Goal: Obtain resource: Obtain resource

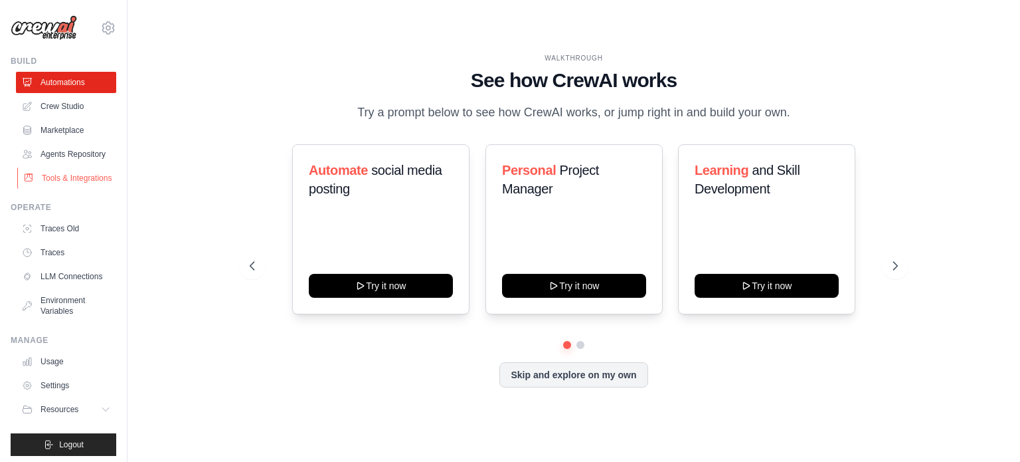
click at [61, 187] on link "Tools & Integrations" at bounding box center [67, 177] width 100 height 21
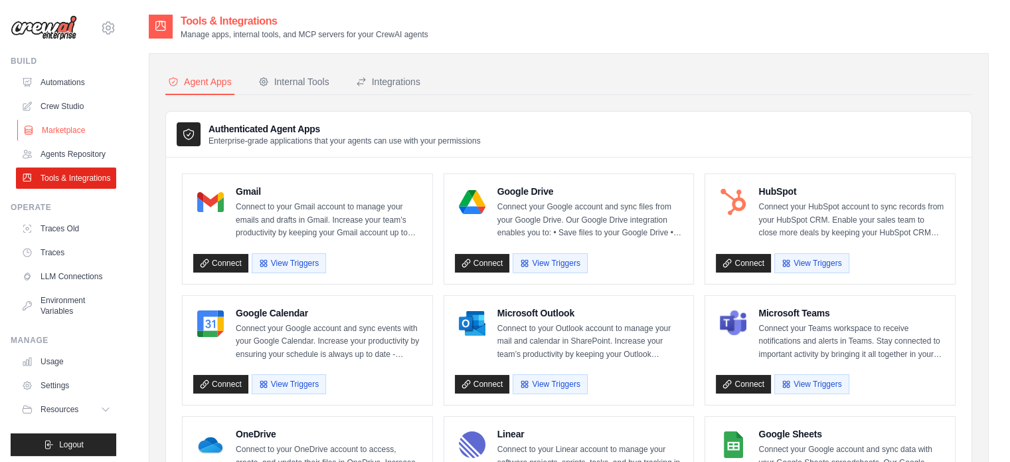
click at [72, 134] on link "Marketplace" at bounding box center [67, 130] width 100 height 21
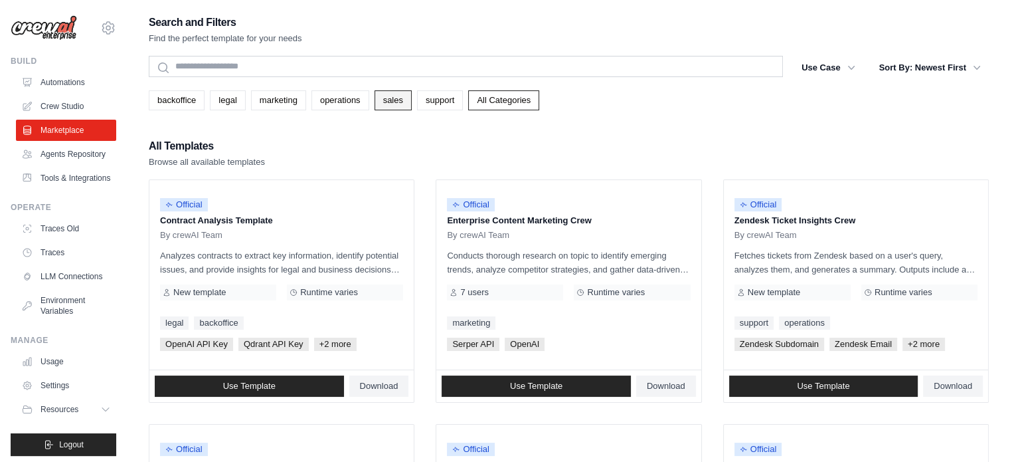
click at [412, 100] on link "sales" at bounding box center [393, 100] width 37 height 20
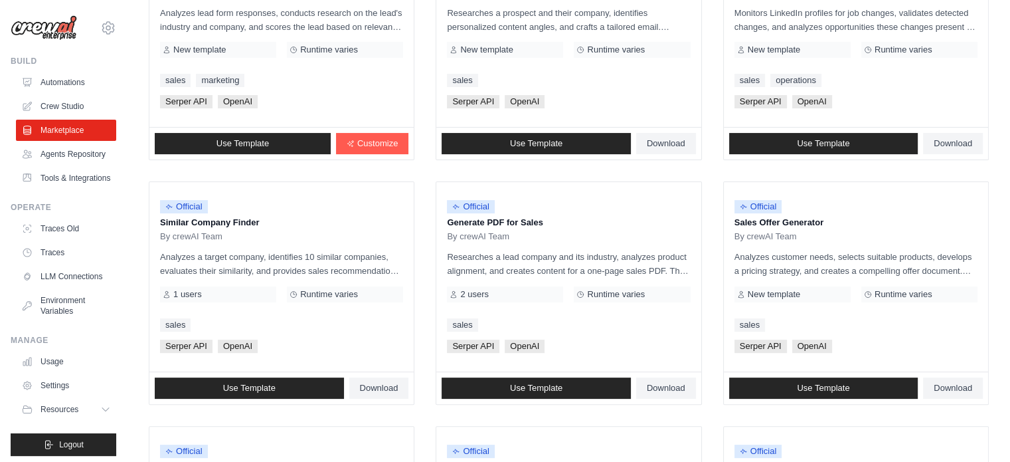
scroll to position [236, 0]
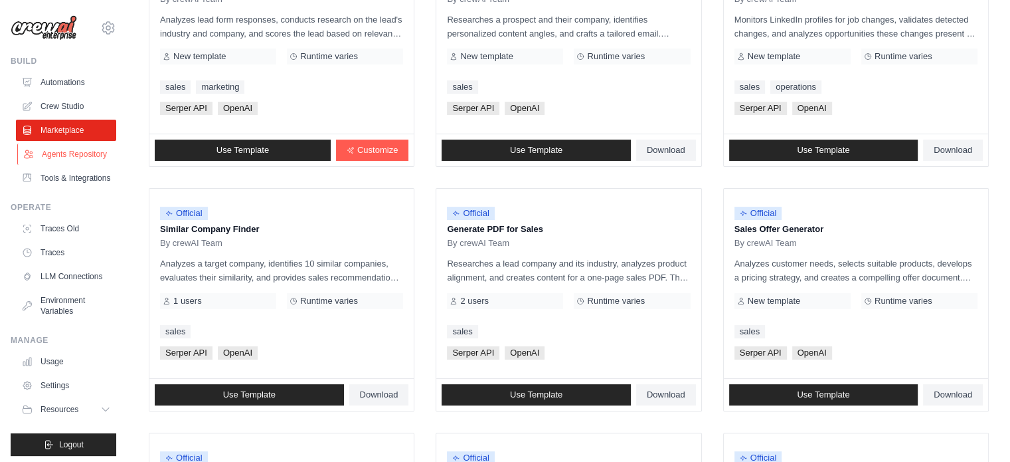
click at [70, 147] on link "Agents Repository" at bounding box center [67, 153] width 100 height 21
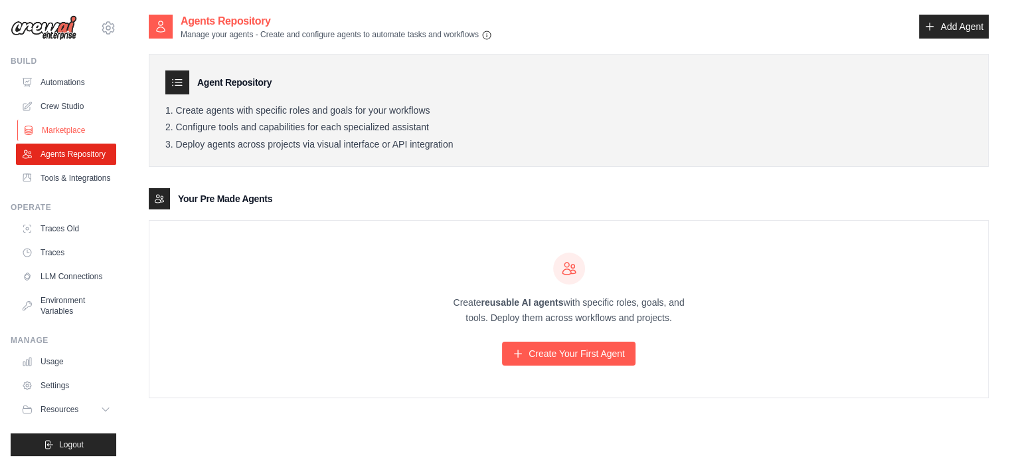
click at [68, 130] on link "Marketplace" at bounding box center [67, 130] width 100 height 21
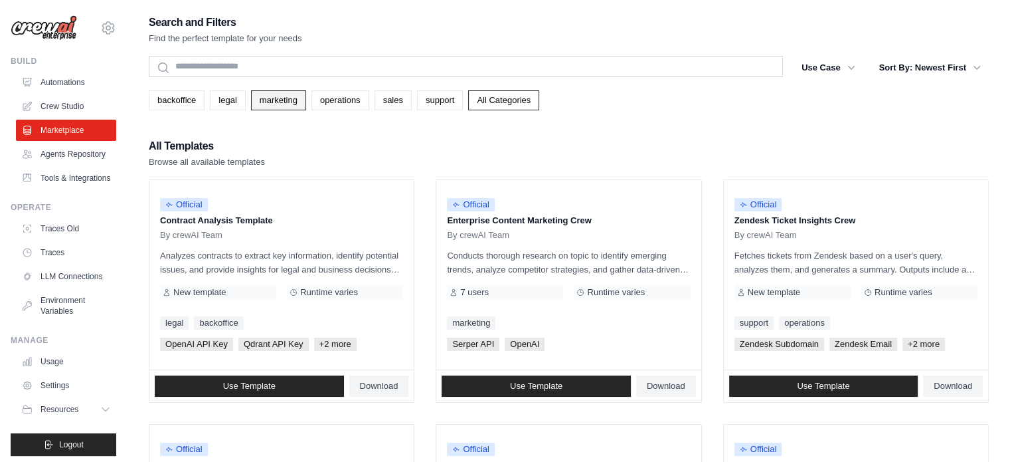
click at [290, 106] on link "marketing" at bounding box center [278, 100] width 55 height 20
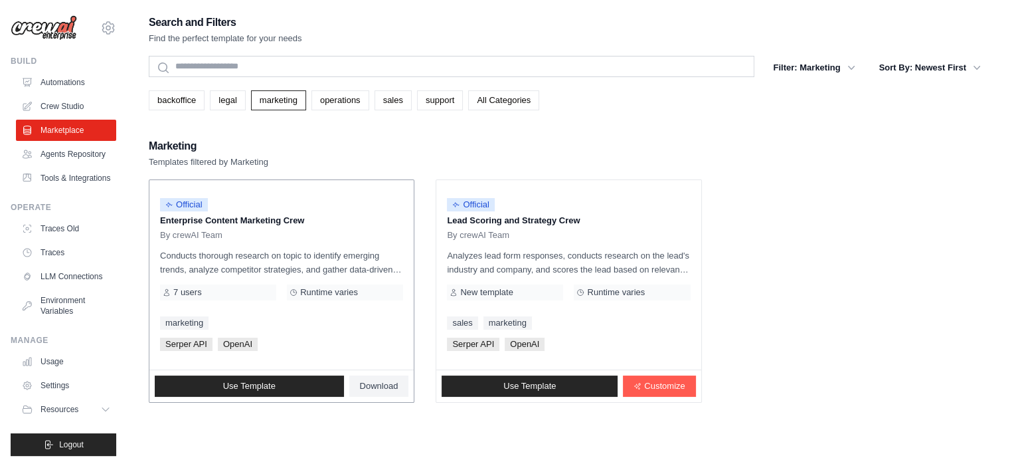
click at [233, 254] on p "Conducts thorough research on topic to identify emerging trends, analyze compet…" at bounding box center [281, 262] width 243 height 28
click at [239, 223] on p "Enterprise Content Marketing Crew" at bounding box center [281, 220] width 243 height 13
click at [244, 215] on p "Enterprise Content Marketing Crew" at bounding box center [281, 220] width 243 height 13
click at [404, 97] on link "sales" at bounding box center [393, 100] width 37 height 20
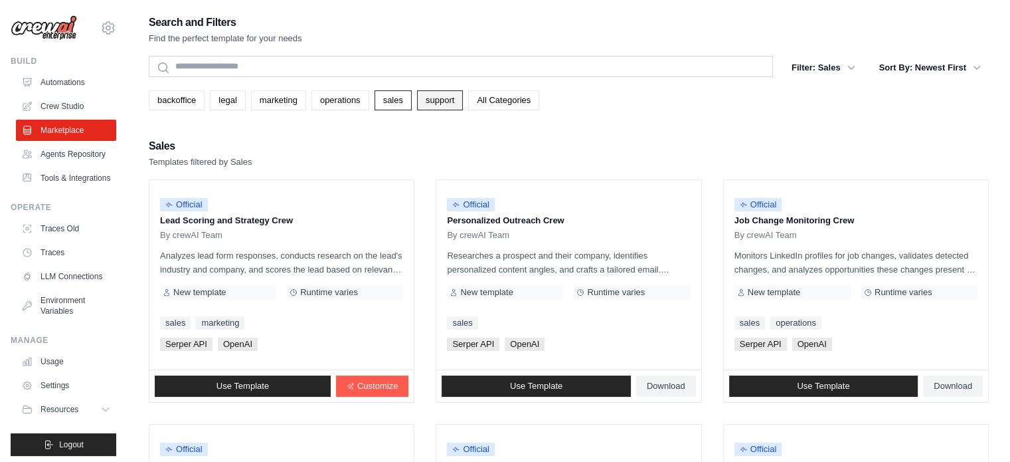
click at [463, 98] on link "support" at bounding box center [440, 100] width 46 height 20
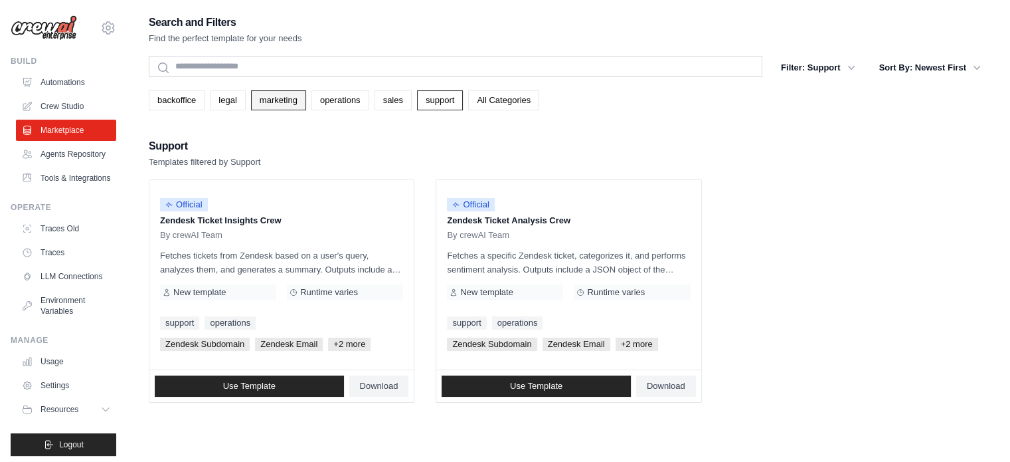
click at [292, 98] on link "marketing" at bounding box center [278, 100] width 55 height 20
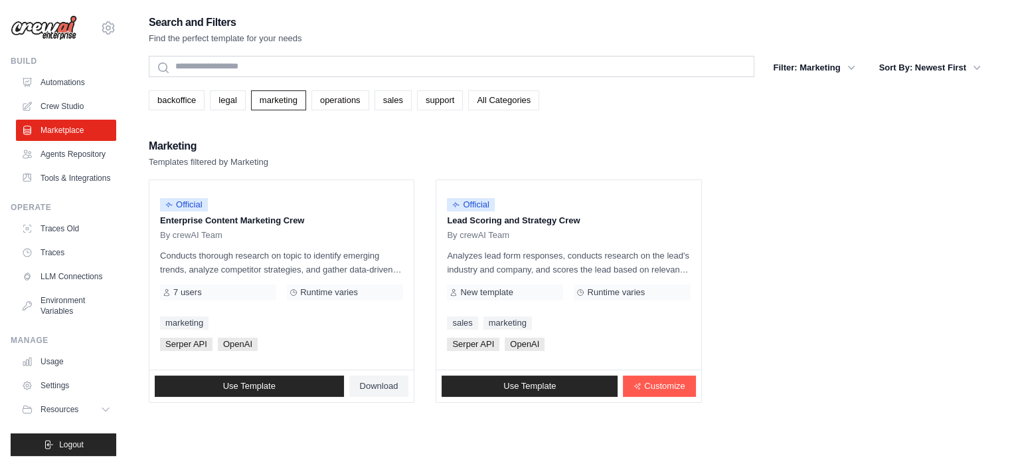
click at [503, 92] on link "All Categories" at bounding box center [503, 100] width 71 height 20
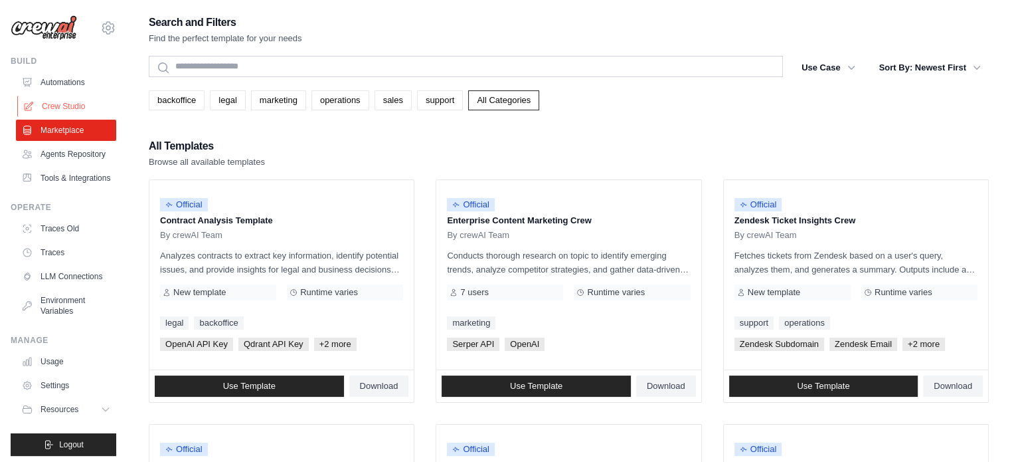
click at [54, 103] on link "Crew Studio" at bounding box center [67, 106] width 100 height 21
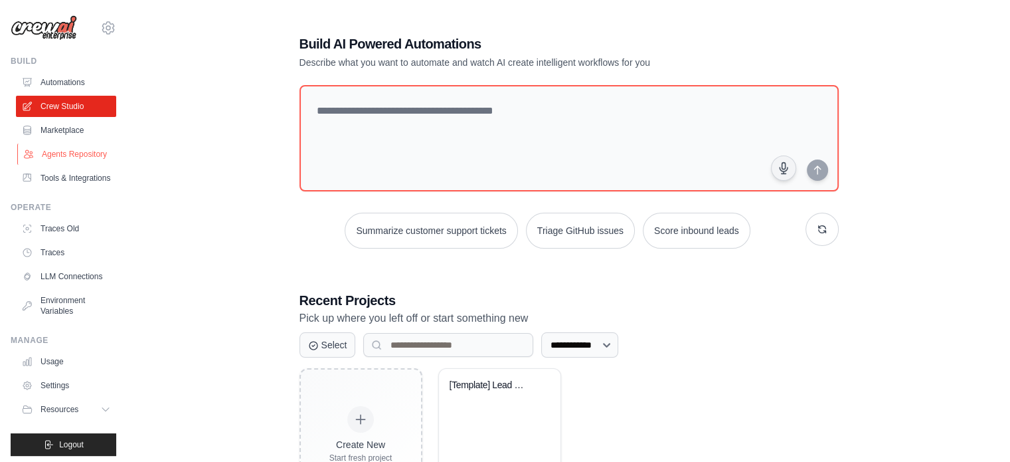
click at [58, 165] on link "Agents Repository" at bounding box center [67, 153] width 100 height 21
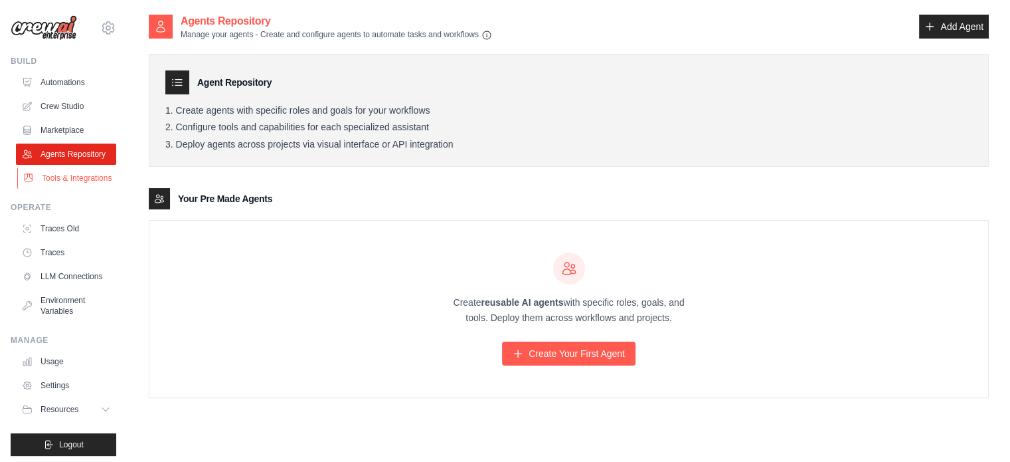
click at [64, 189] on link "Tools & Integrations" at bounding box center [67, 177] width 100 height 21
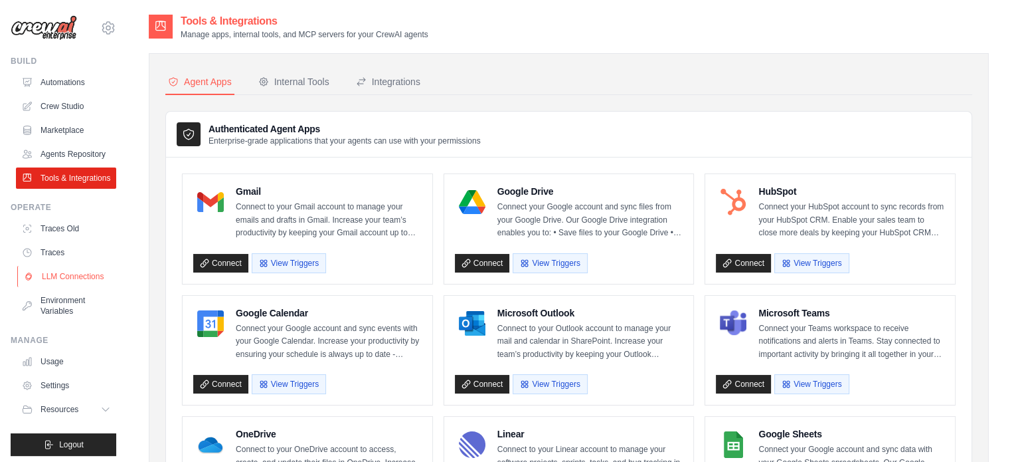
click at [64, 287] on link "LLM Connections" at bounding box center [67, 276] width 100 height 21
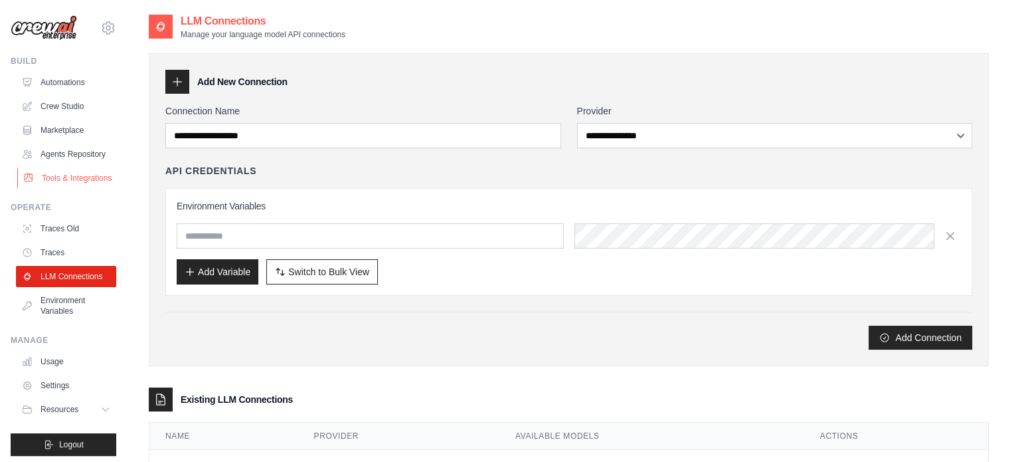
click at [69, 189] on link "Tools & Integrations" at bounding box center [67, 177] width 100 height 21
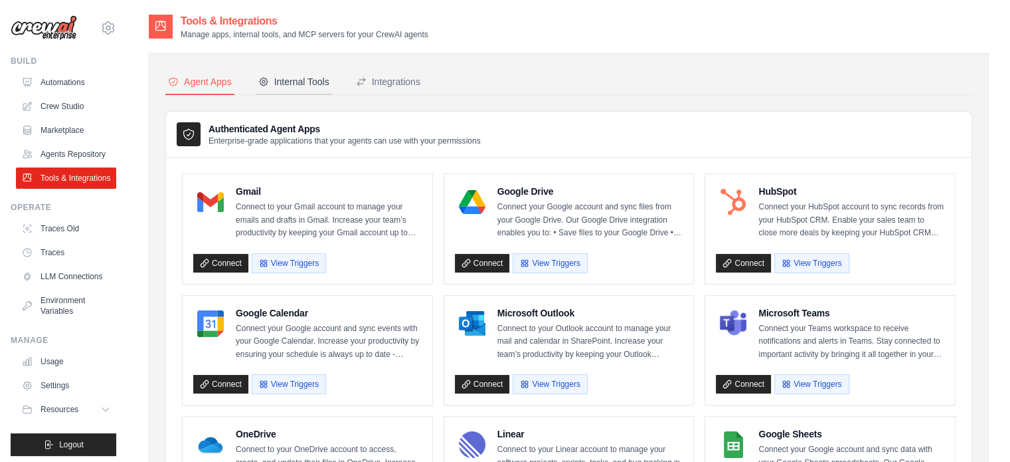
click at [295, 85] on div "Internal Tools" at bounding box center [293, 81] width 71 height 13
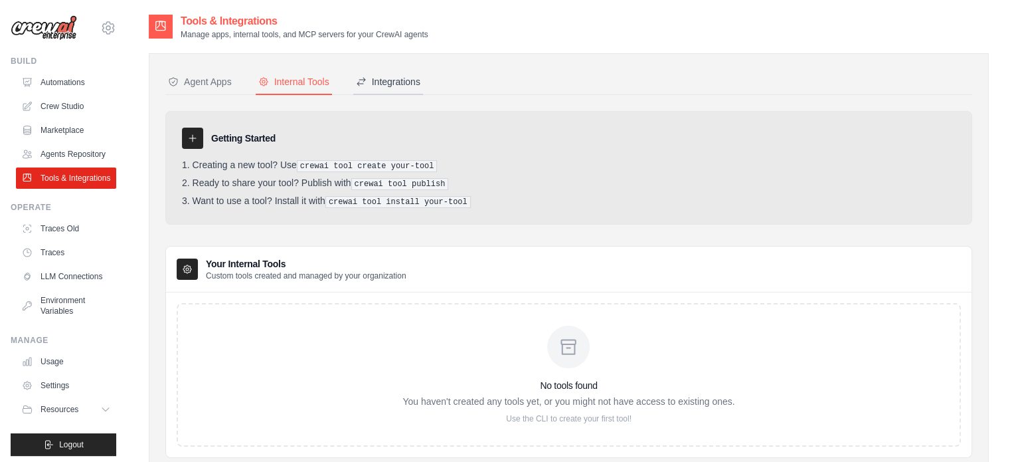
click at [412, 81] on div "Integrations" at bounding box center [388, 81] width 64 height 13
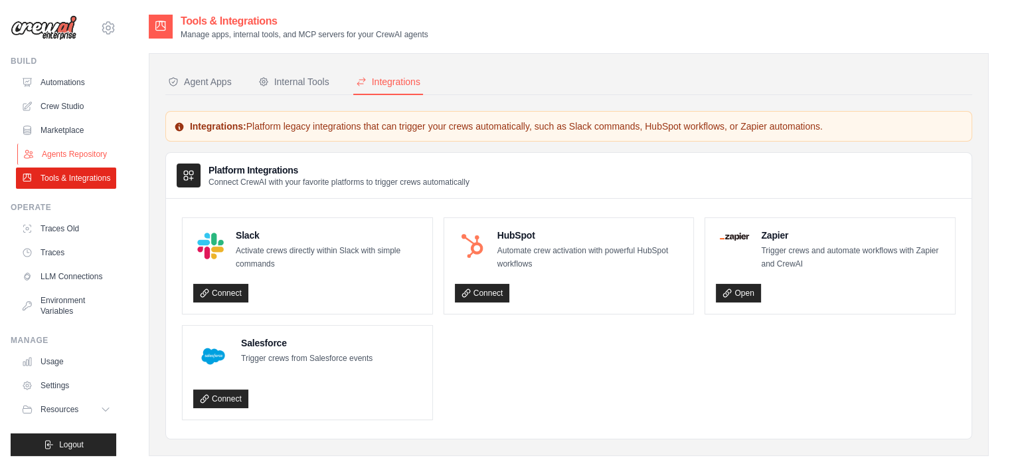
click at [93, 163] on link "Agents Repository" at bounding box center [67, 153] width 100 height 21
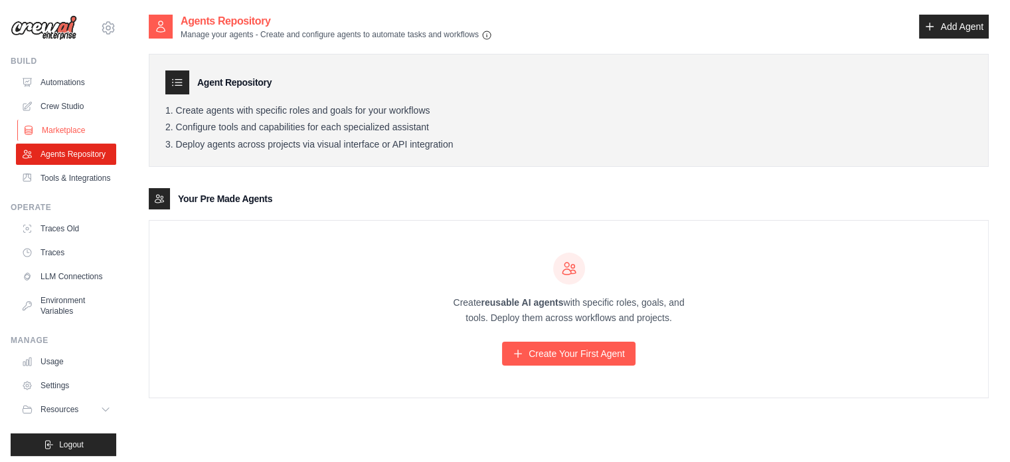
click at [70, 130] on link "Marketplace" at bounding box center [67, 130] width 100 height 21
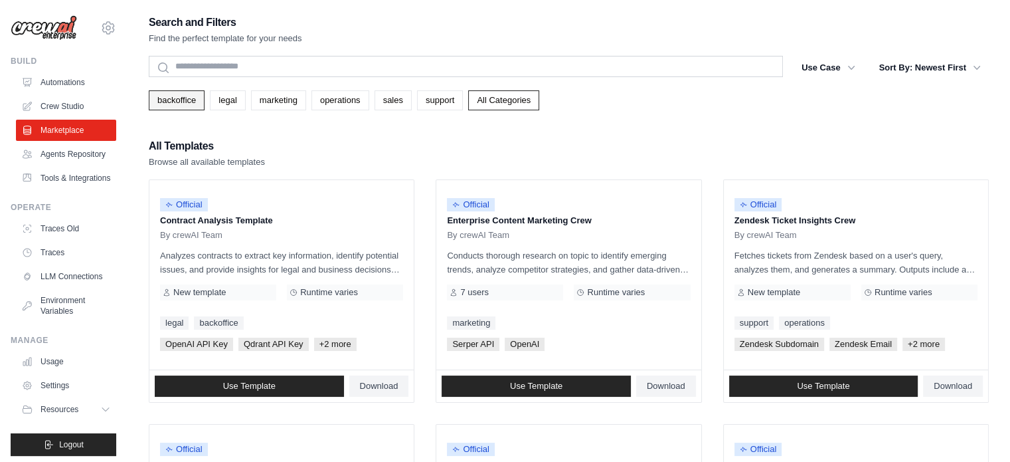
click at [169, 108] on link "backoffice" at bounding box center [177, 100] width 56 height 20
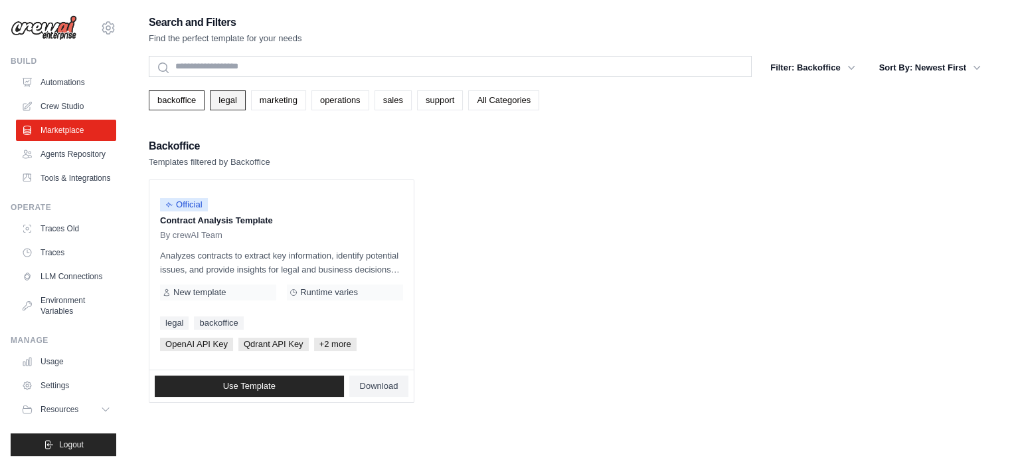
click at [227, 104] on link "legal" at bounding box center [227, 100] width 35 height 20
click at [287, 108] on link "marketing" at bounding box center [278, 100] width 55 height 20
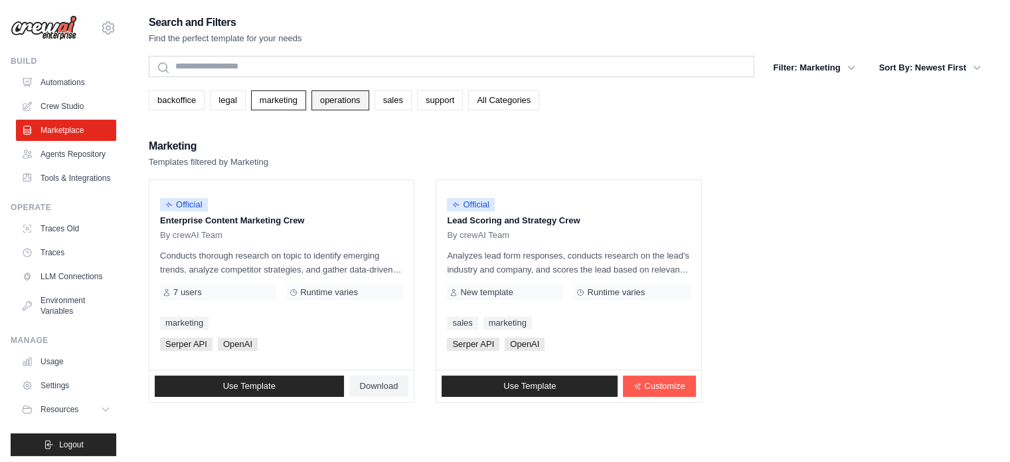
click at [347, 105] on link "operations" at bounding box center [341, 100] width 58 height 20
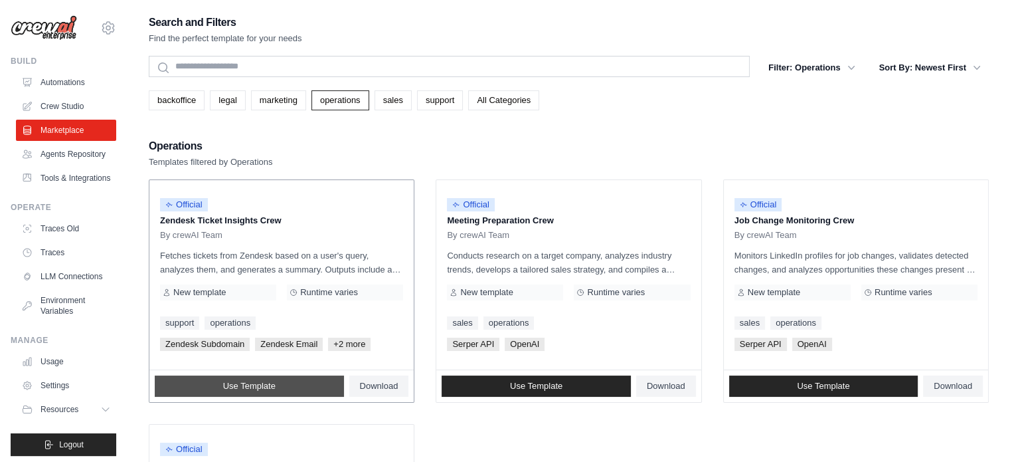
click at [199, 378] on link "Use Template" at bounding box center [249, 385] width 189 height 21
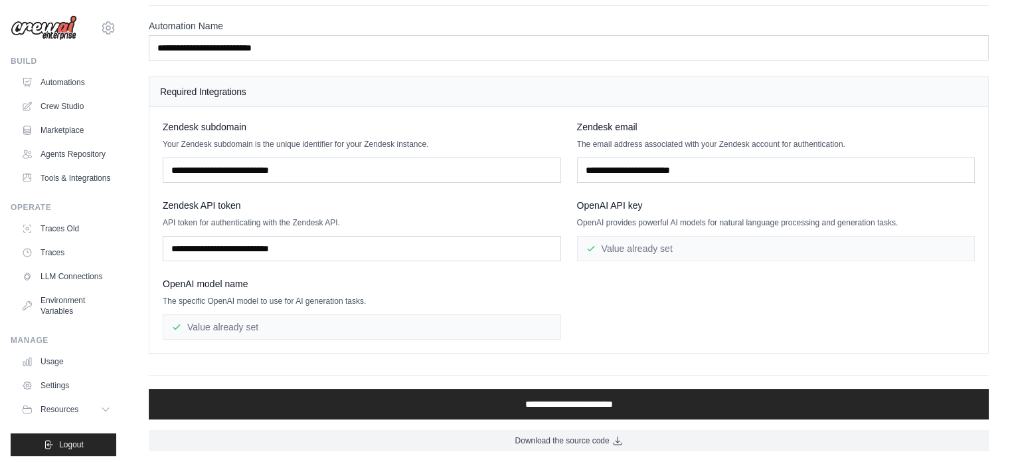
scroll to position [66, 0]
click at [322, 247] on input "text" at bounding box center [362, 248] width 399 height 25
click at [359, 274] on div "Zendesk subdomain Your Zendesk subdomain is the unique identifier for your Zend…" at bounding box center [569, 229] width 812 height 219
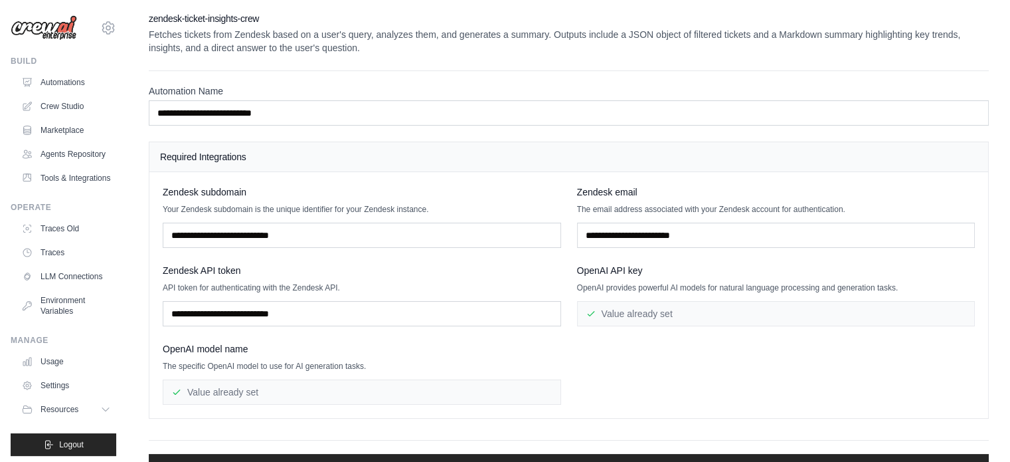
scroll to position [0, 0]
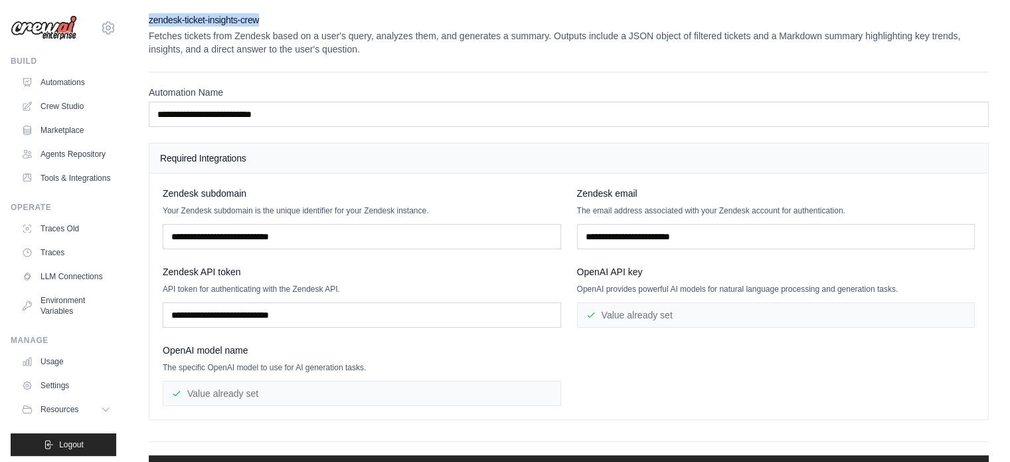
drag, startPoint x: 272, startPoint y: 18, endPoint x: 143, endPoint y: 26, distance: 128.5
click at [143, 26] on div "**********" at bounding box center [569, 265] width 883 height 504
copy h2 "zendesk-ticket-insights-crew"
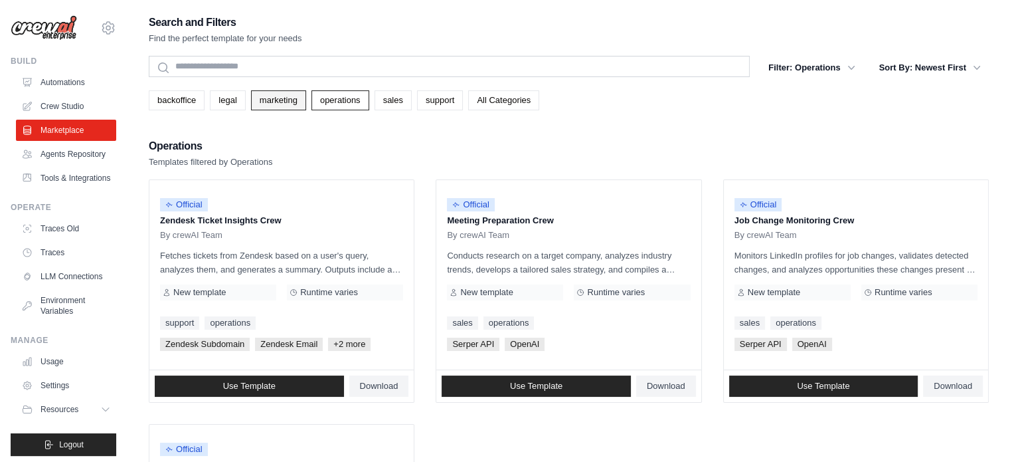
click at [292, 96] on link "marketing" at bounding box center [278, 100] width 55 height 20
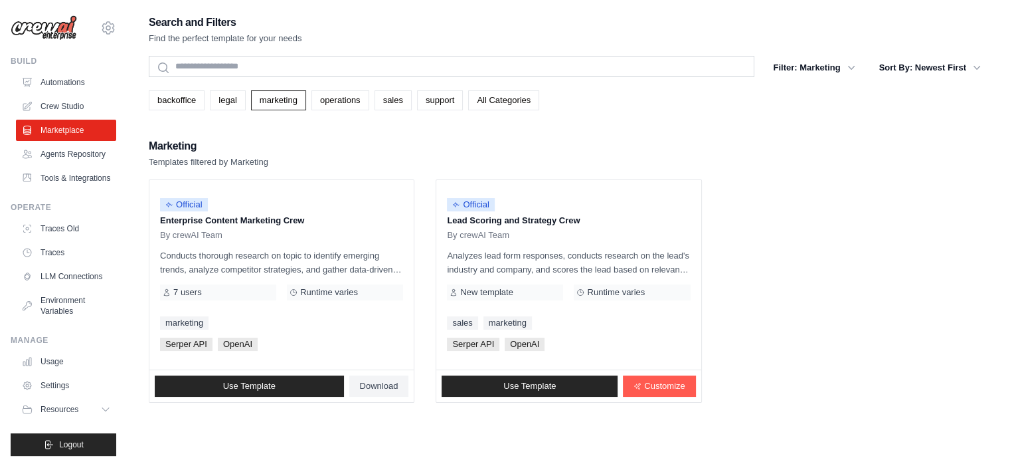
drag, startPoint x: 326, startPoint y: 219, endPoint x: 131, endPoint y: 227, distance: 194.8
click at [131, 227] on div "Search and Filters Find the perfect template for your needs Search Filter: Mark…" at bounding box center [569, 244] width 883 height 462
copy p "Enterprise Content Marketing Crew"
